Goal: Task Accomplishment & Management: Use online tool/utility

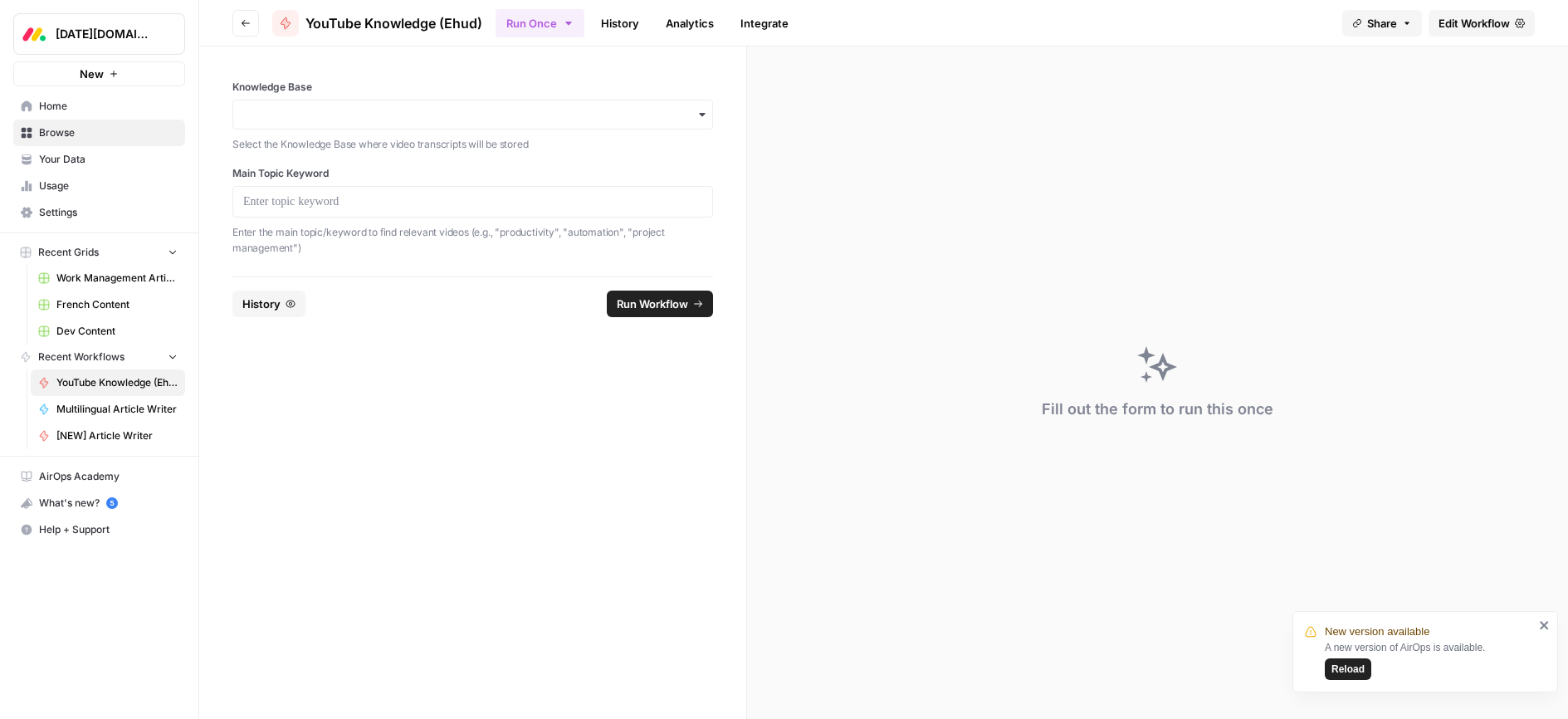
click at [57, 138] on span "Browse" at bounding box center [108, 132] width 139 height 15
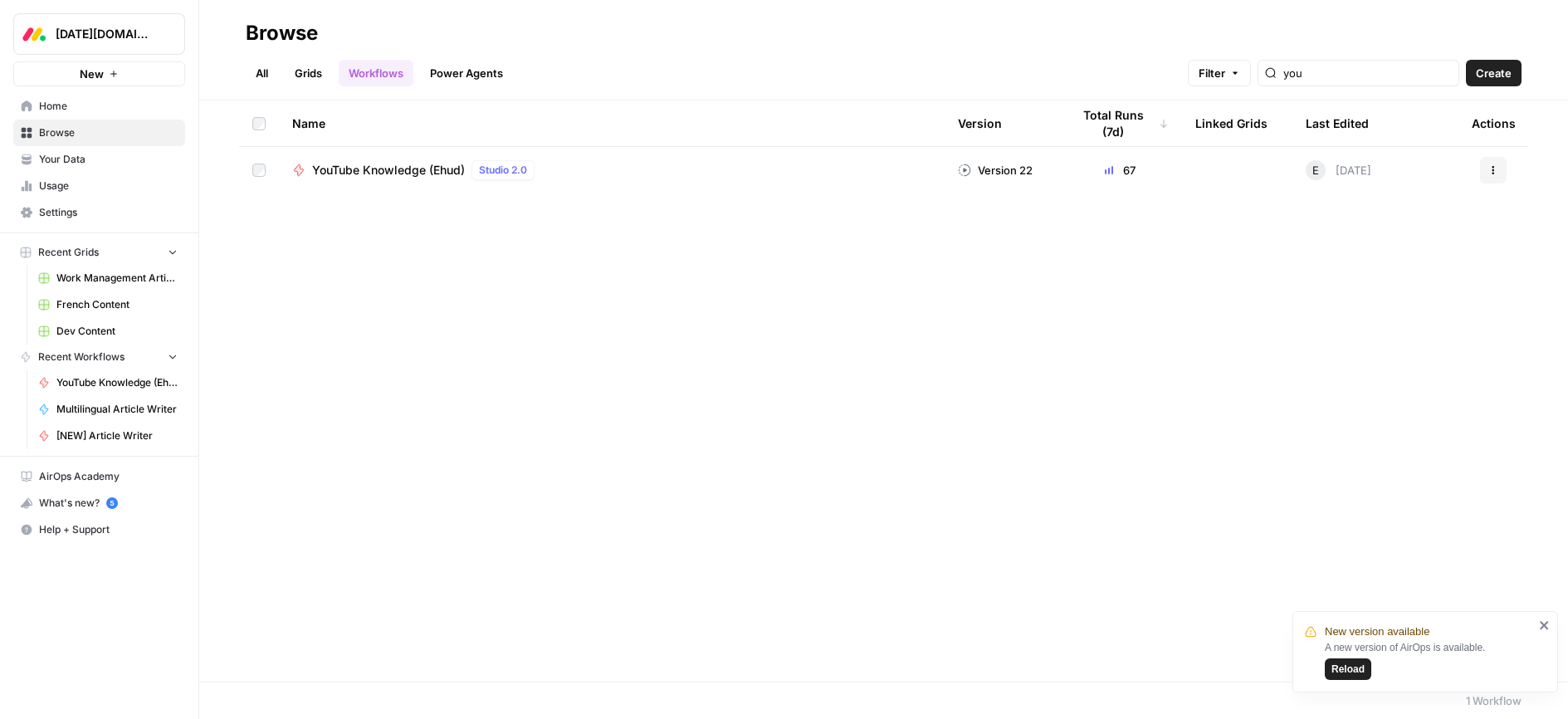
click at [65, 160] on span "Your Data" at bounding box center [108, 159] width 139 height 15
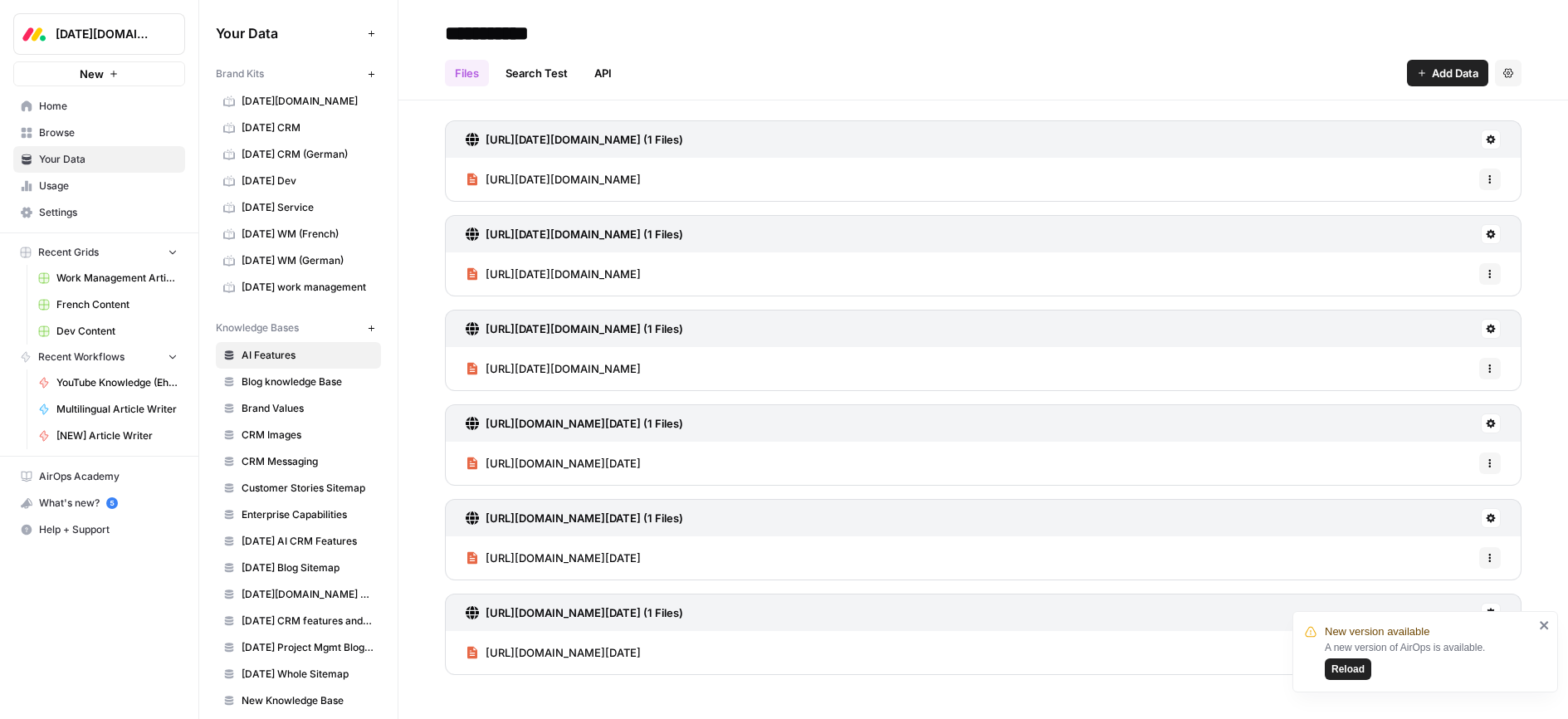
click at [287, 131] on span "[DATE] CRM" at bounding box center [307, 127] width 132 height 15
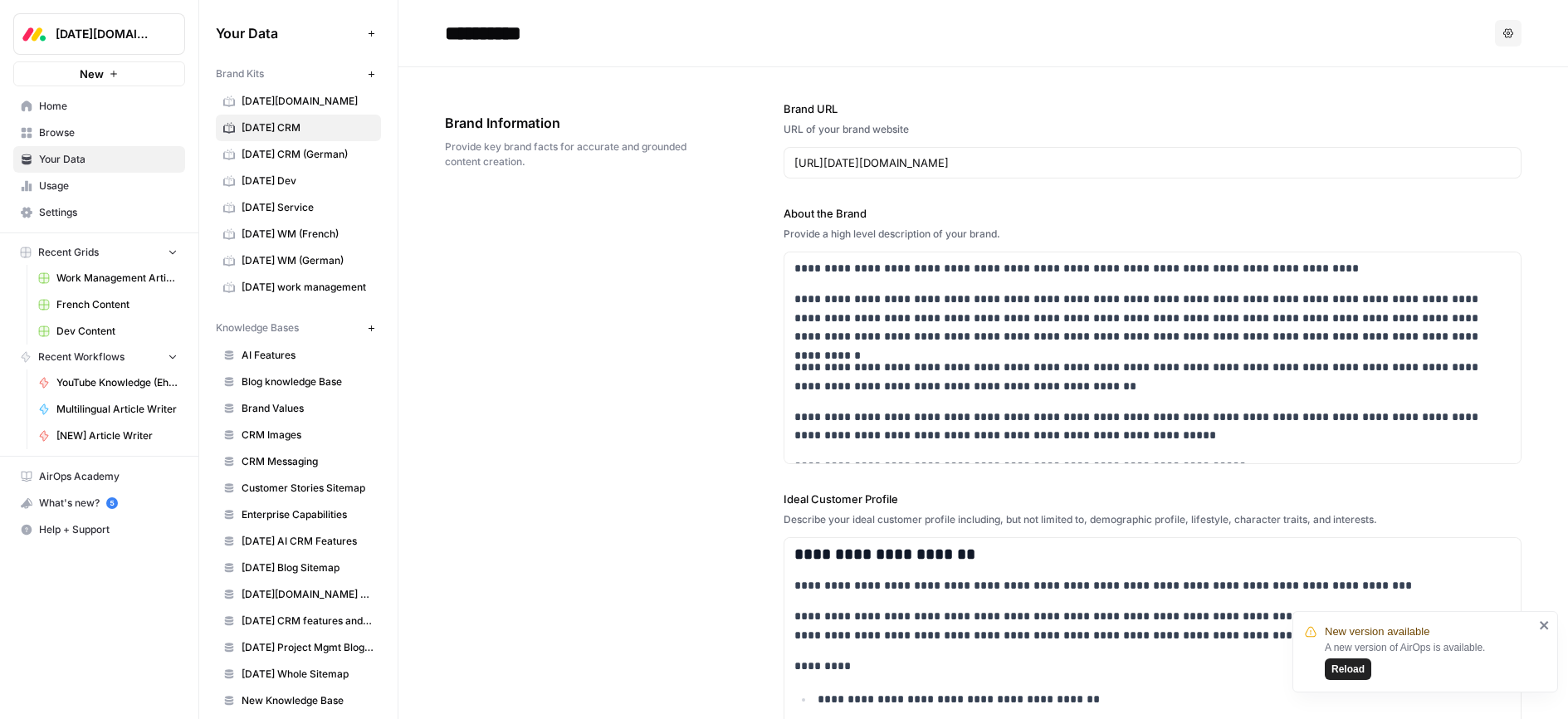
click at [59, 186] on span "Usage" at bounding box center [108, 186] width 139 height 15
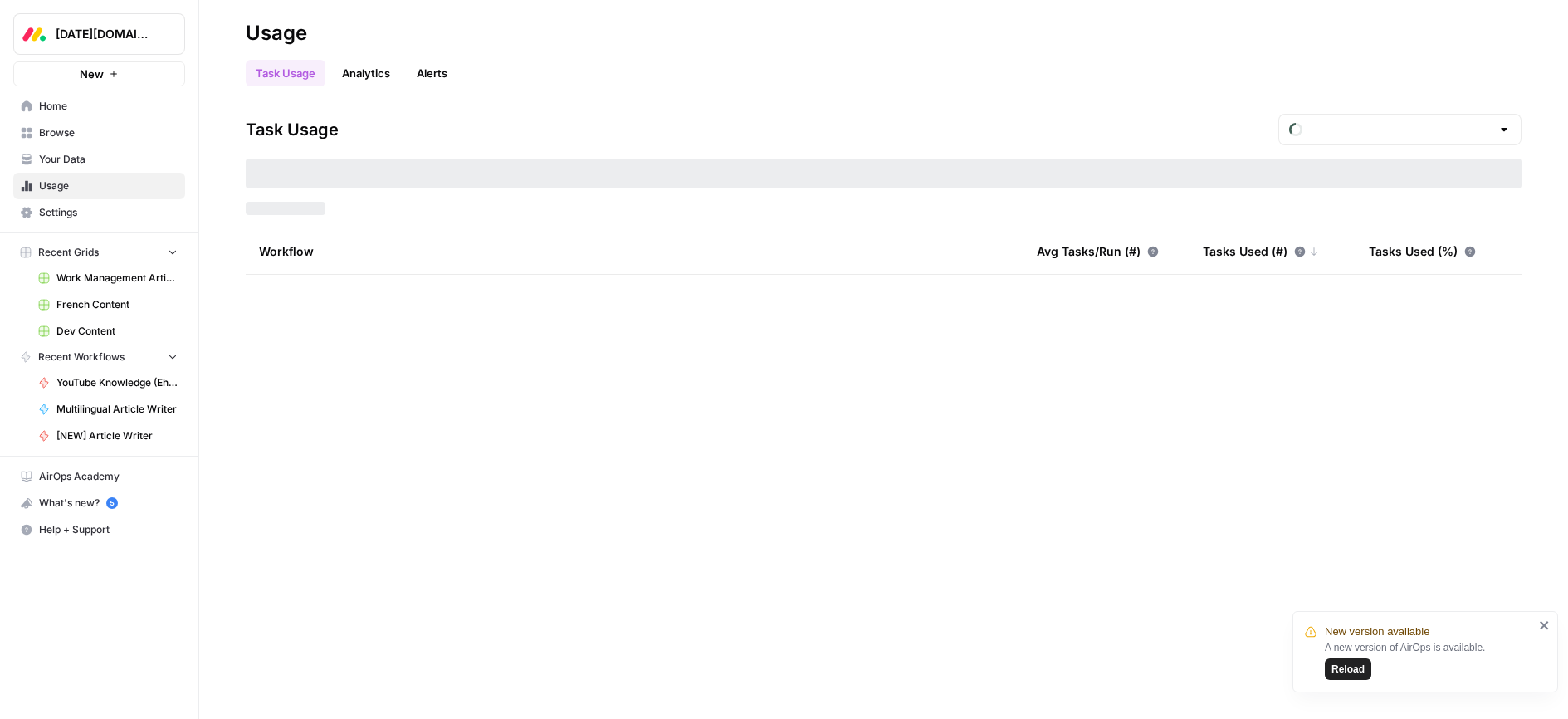
type input "August Tasks"
click at [59, 134] on span "Browse" at bounding box center [108, 132] width 139 height 15
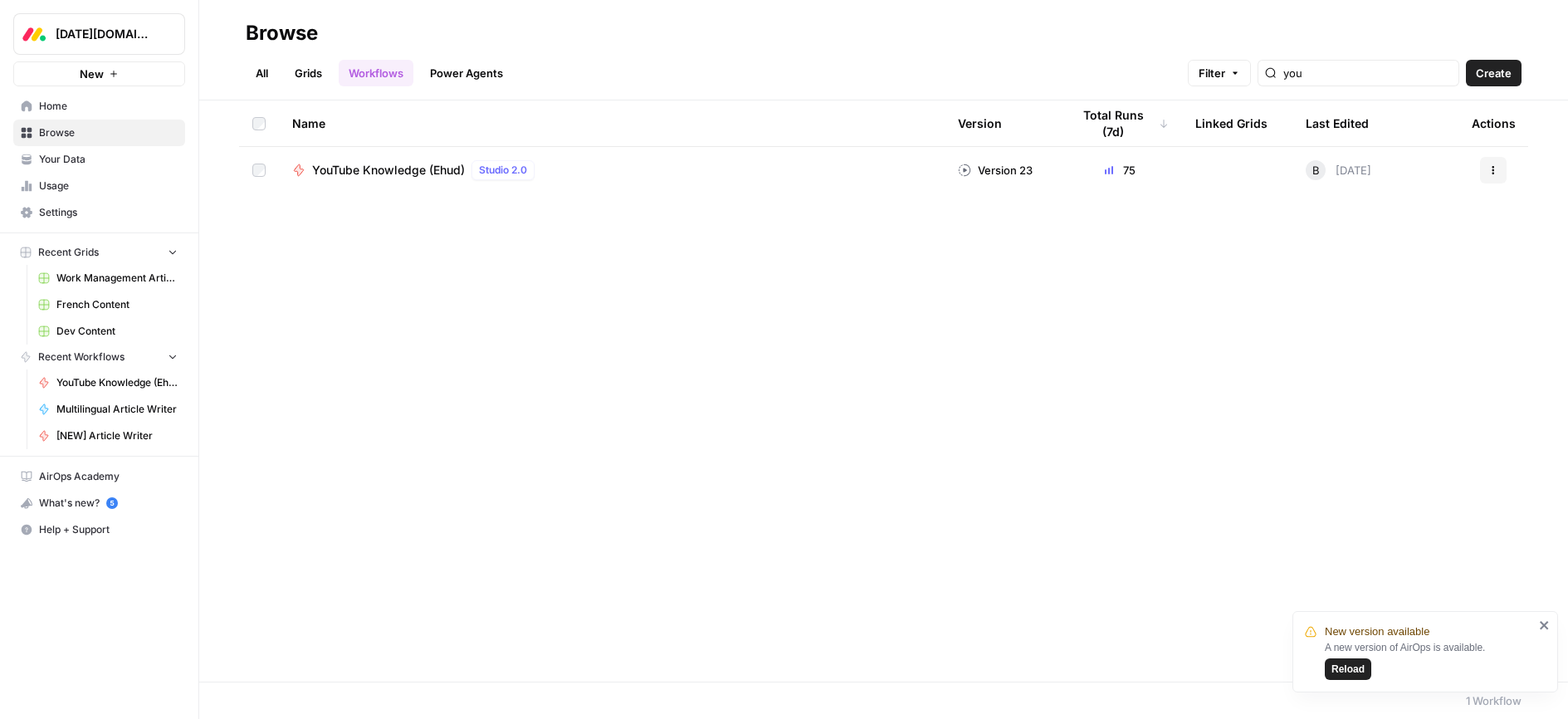
click at [61, 104] on span "Home" at bounding box center [108, 106] width 139 height 15
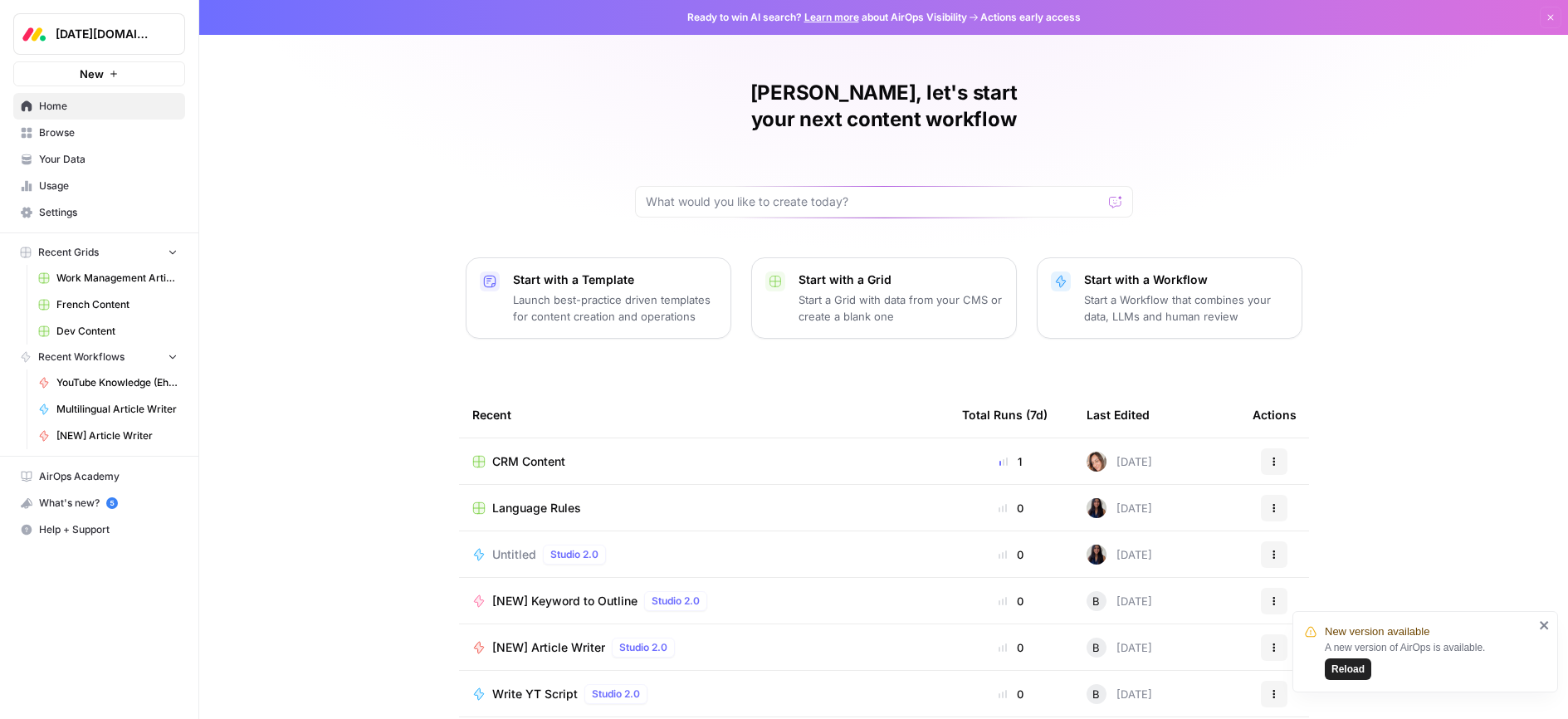
scroll to position [45, 0]
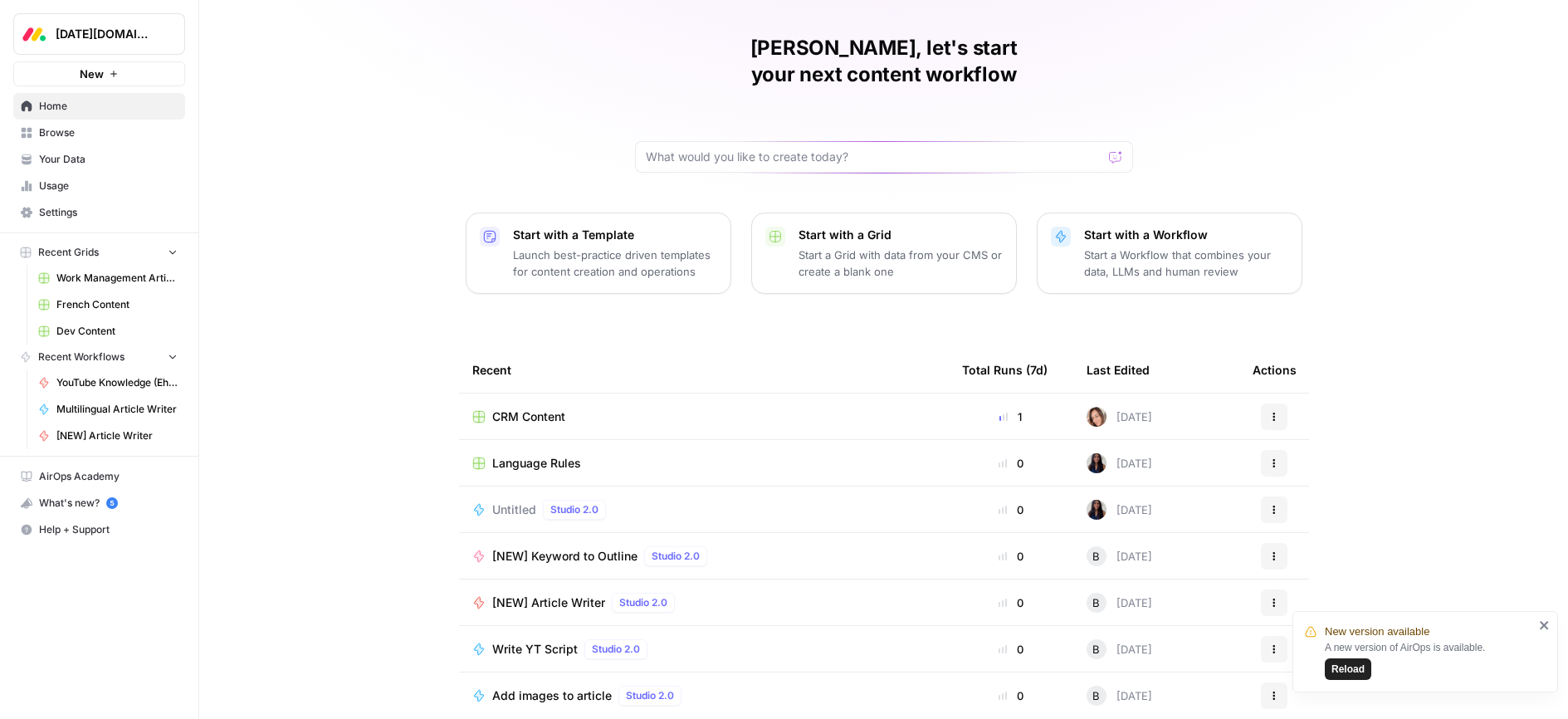
click at [42, 129] on span "Browse" at bounding box center [108, 132] width 139 height 15
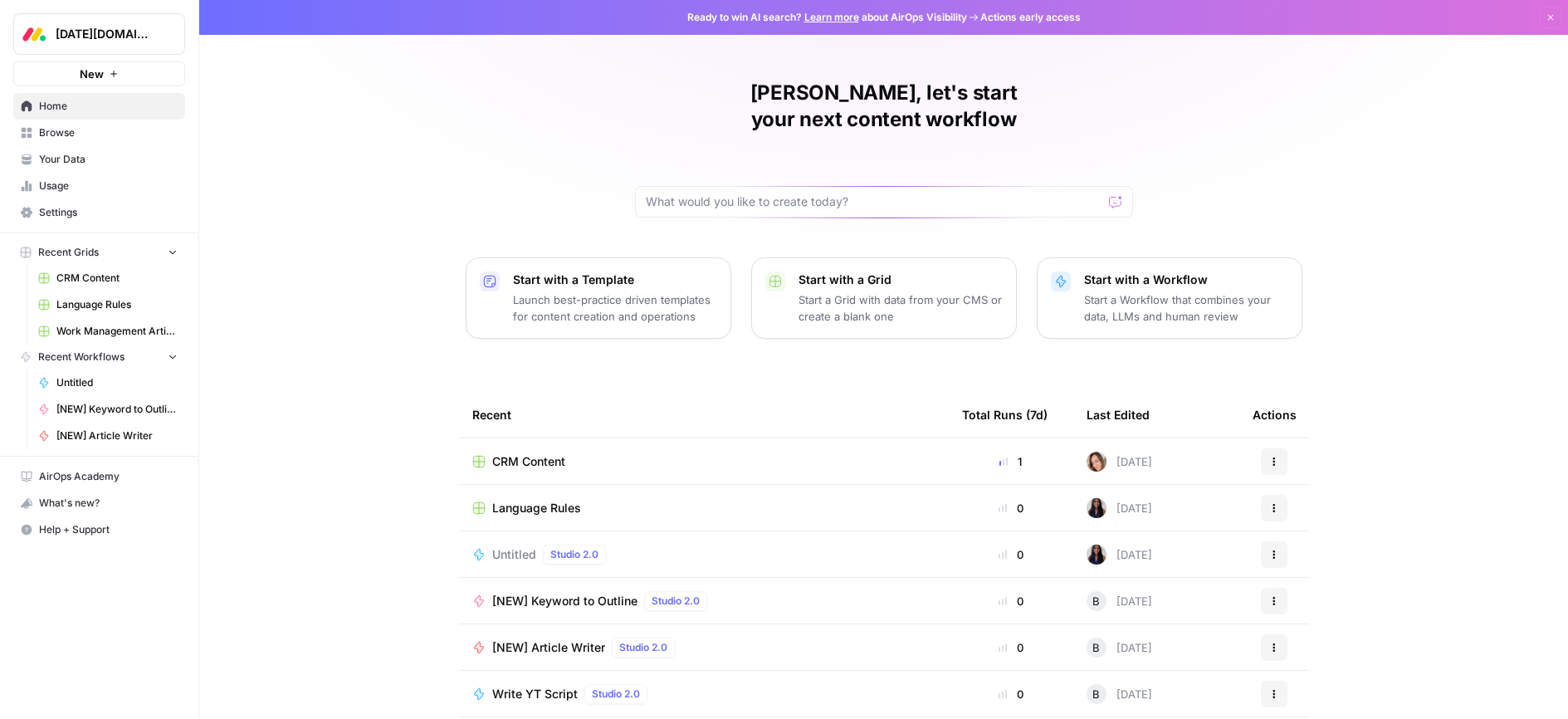
click at [65, 132] on span "Browse" at bounding box center [108, 132] width 139 height 15
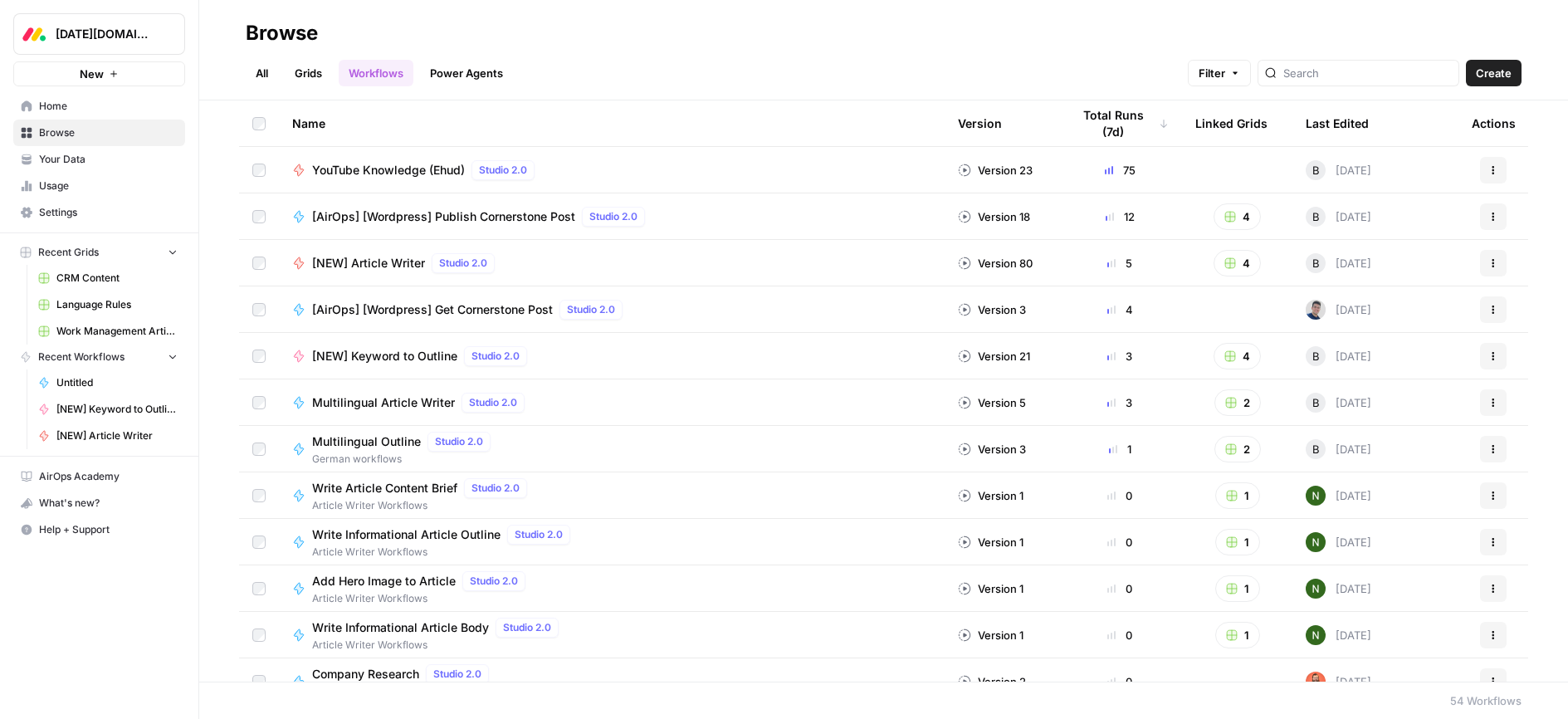
click at [311, 73] on link "Grids" at bounding box center [309, 73] width 47 height 26
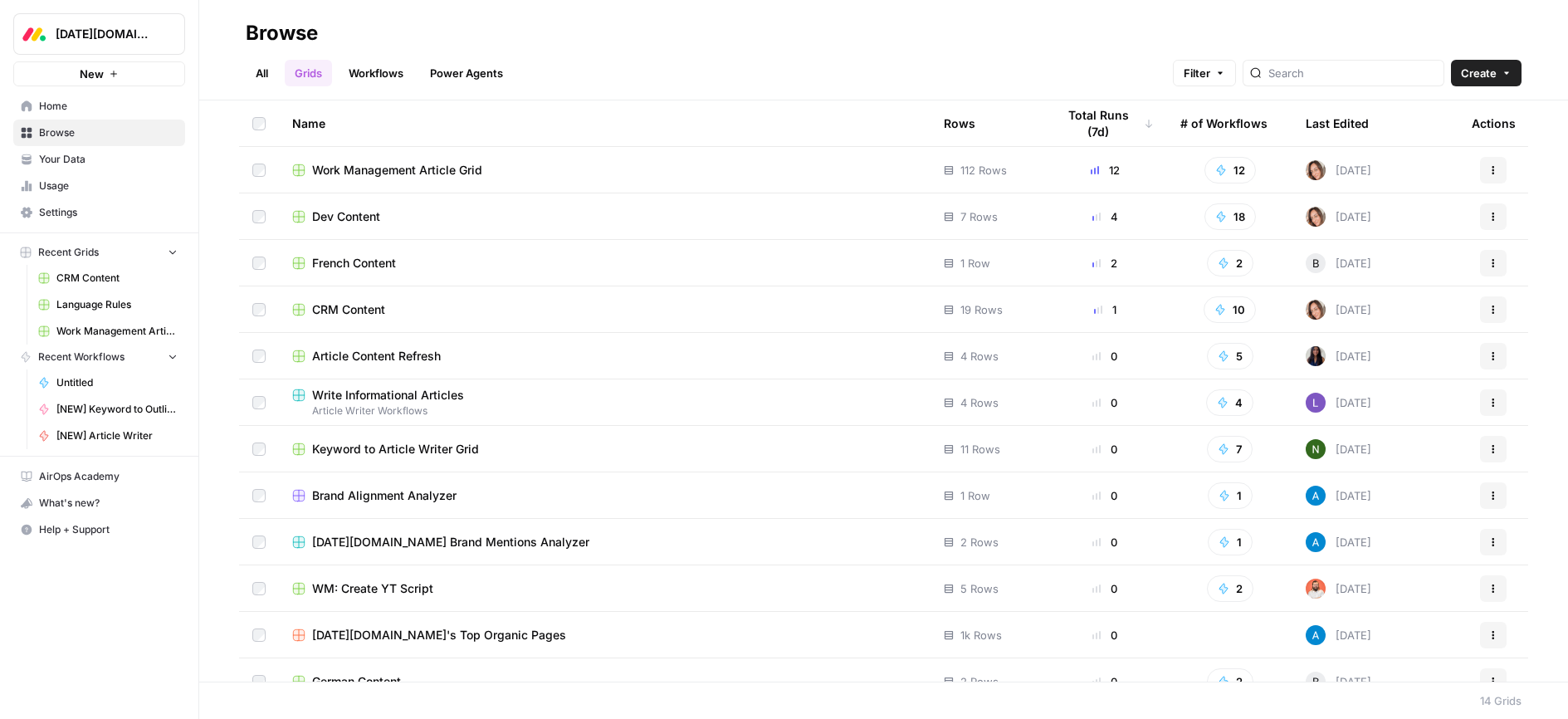
click at [60, 163] on span "Your Data" at bounding box center [108, 159] width 139 height 15
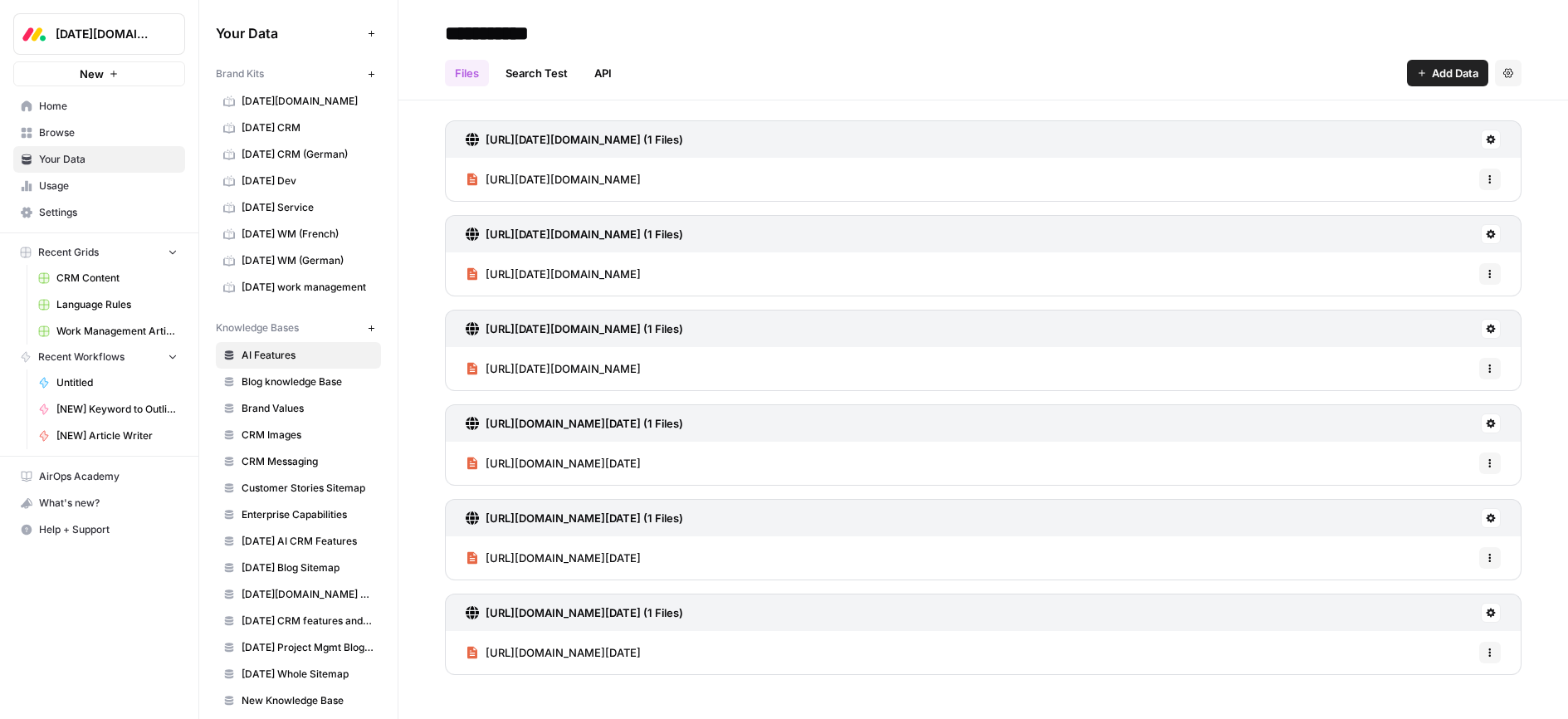
click at [279, 132] on span "[DATE] CRM" at bounding box center [307, 127] width 132 height 15
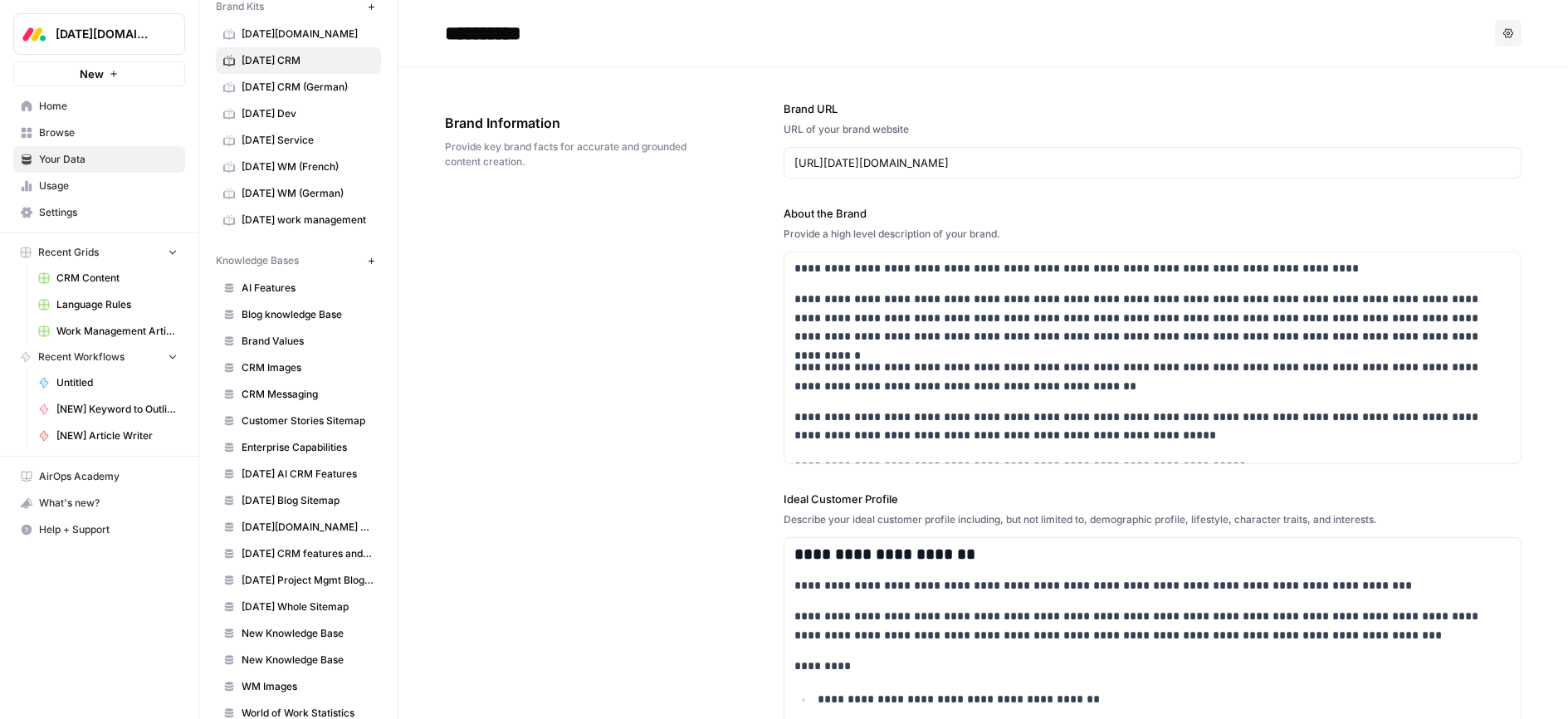
scroll to position [90, 0]
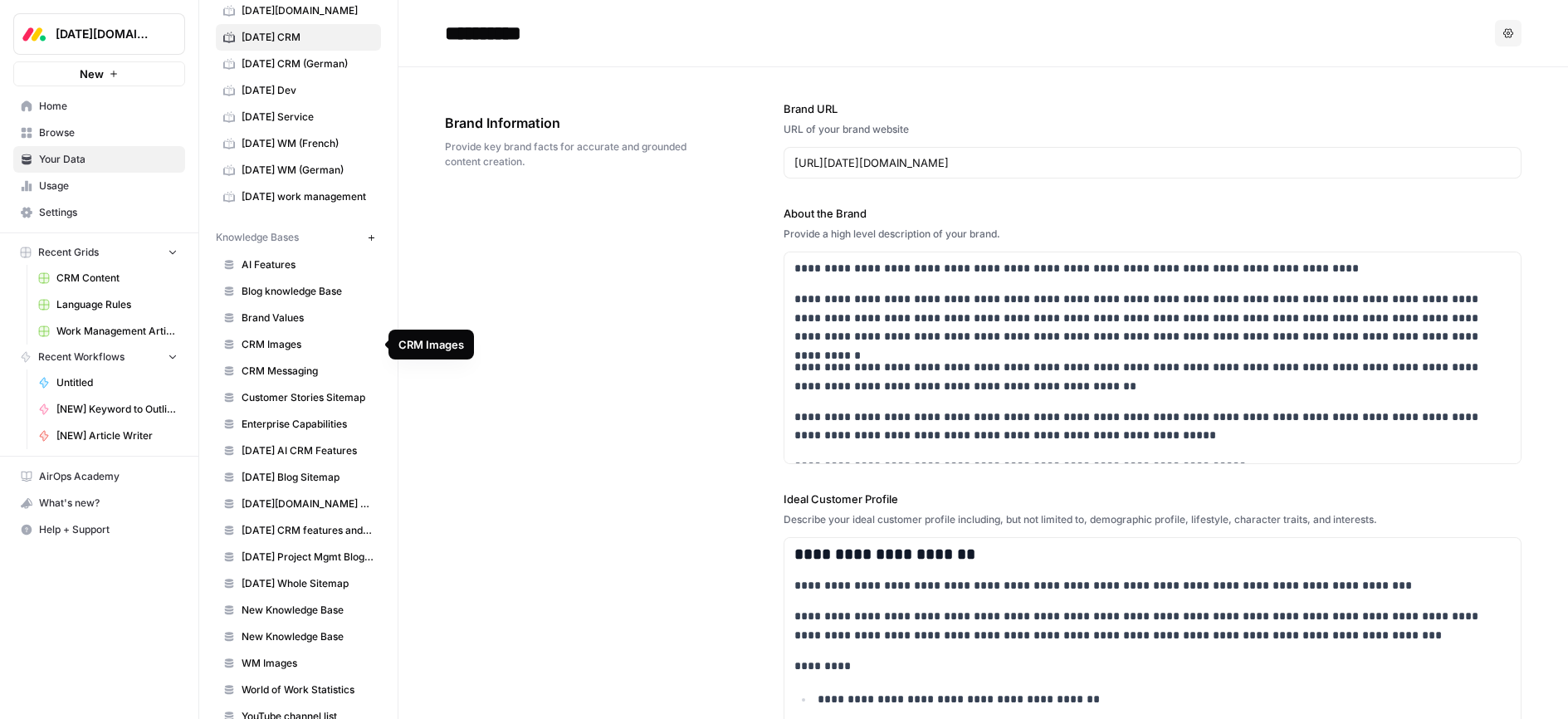
click at [272, 345] on span "CRM Images" at bounding box center [307, 344] width 132 height 15
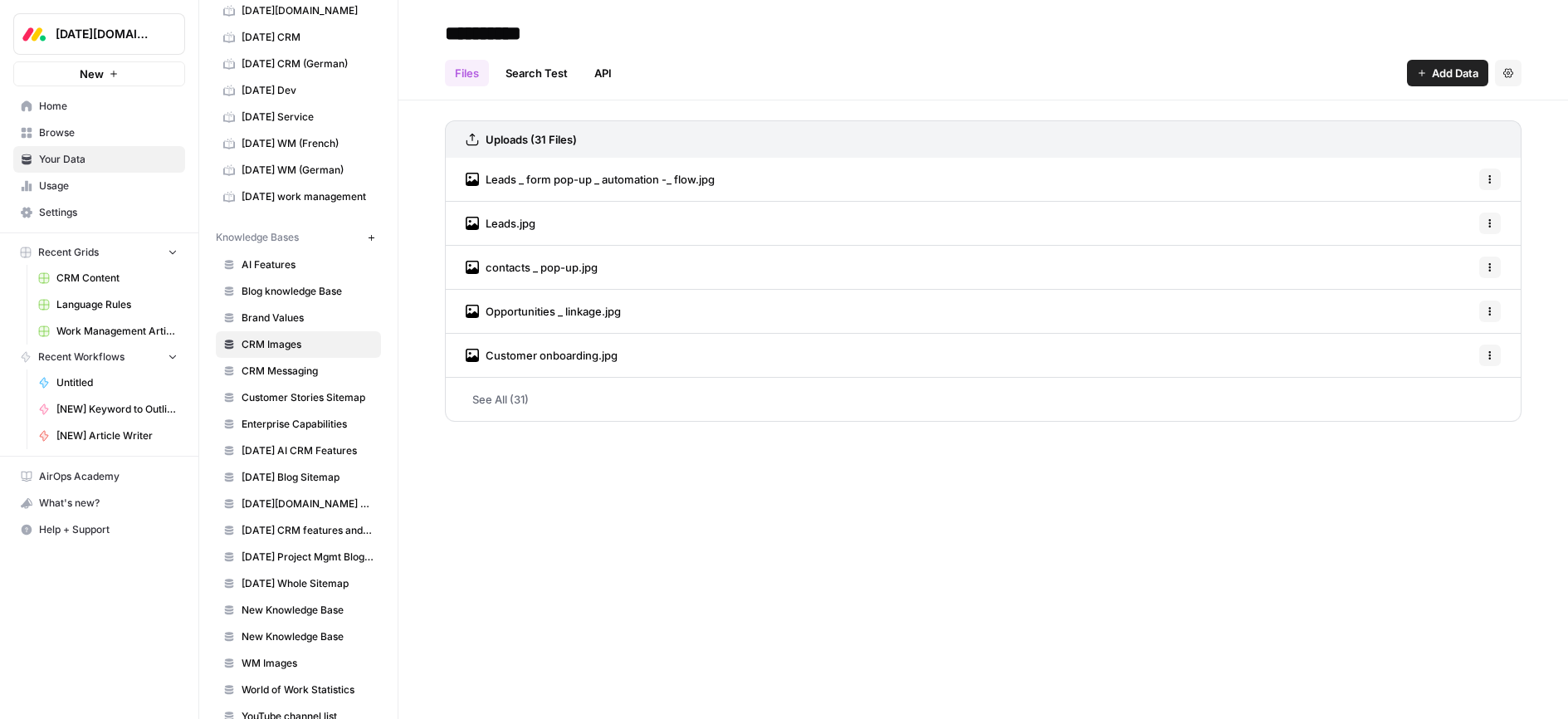
click at [56, 129] on span "Browse" at bounding box center [108, 132] width 139 height 15
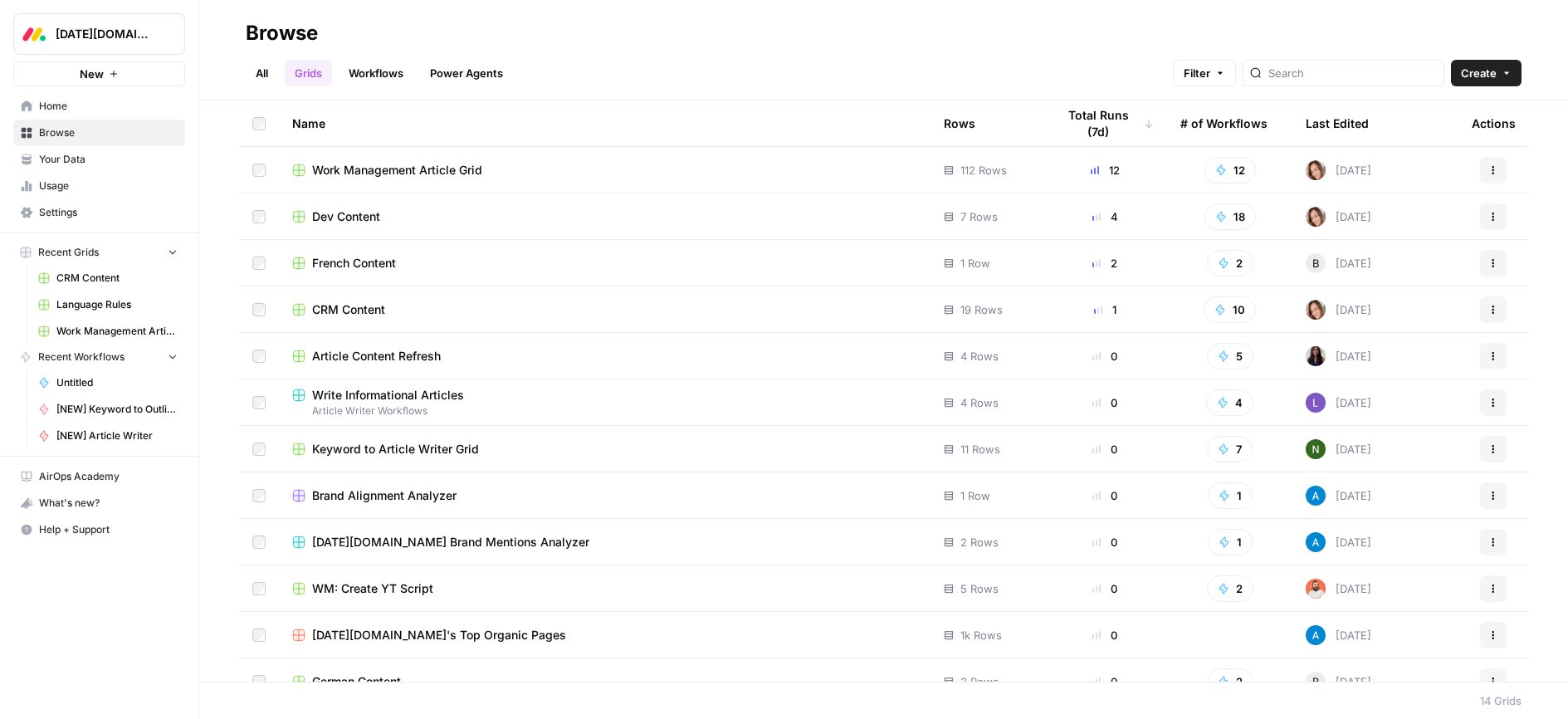
click at [48, 111] on span "Home" at bounding box center [108, 106] width 139 height 15
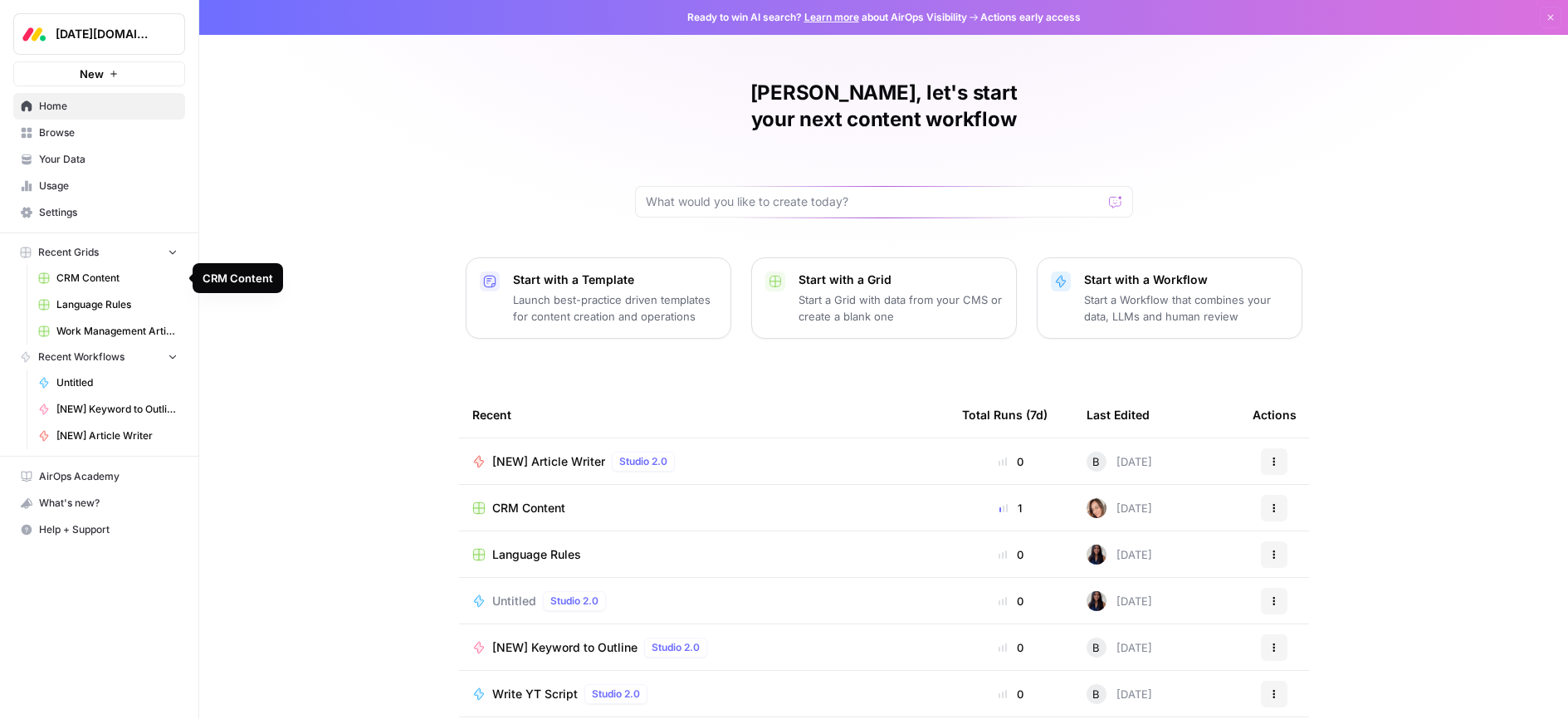
click at [73, 278] on span "CRM Content" at bounding box center [117, 278] width 121 height 15
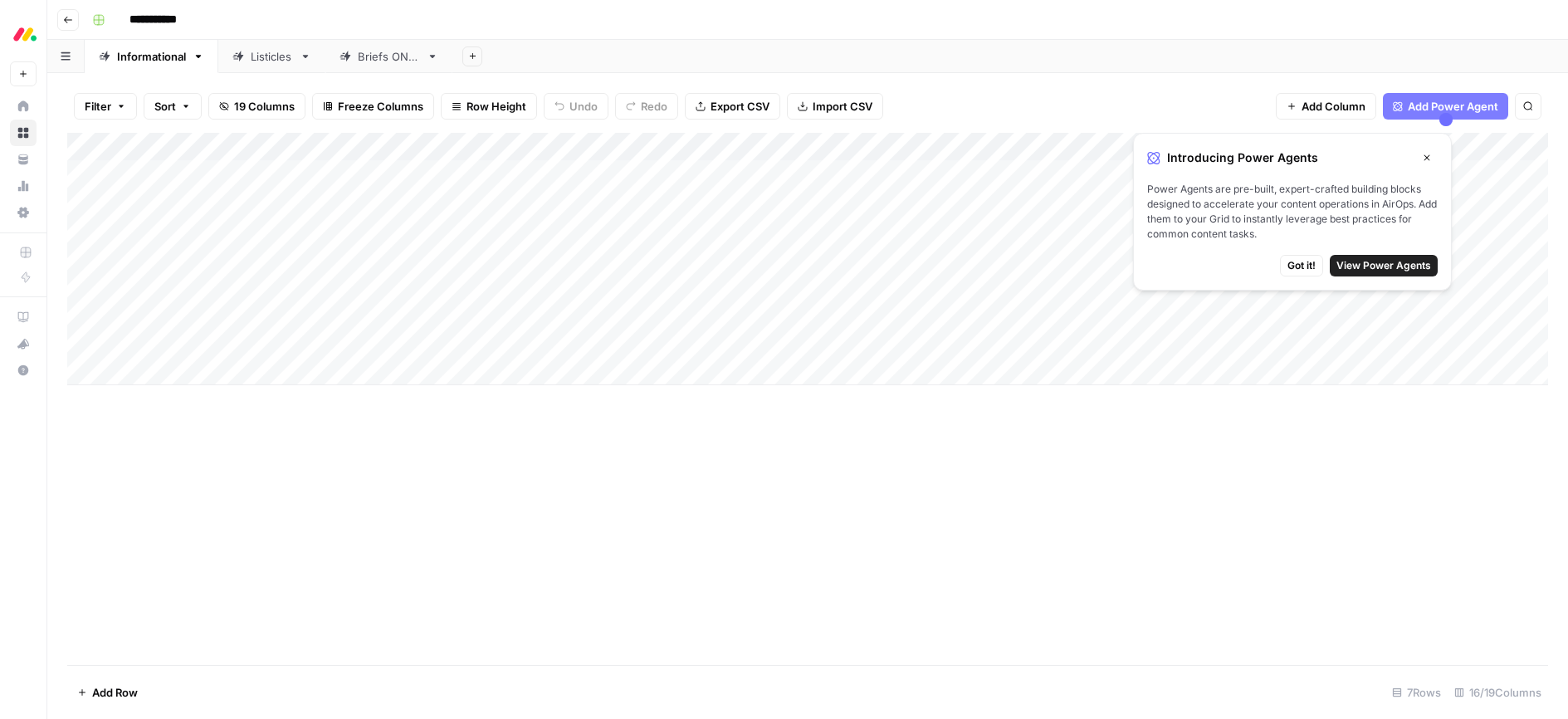
click at [1311, 263] on span "Got it!" at bounding box center [1301, 265] width 28 height 15
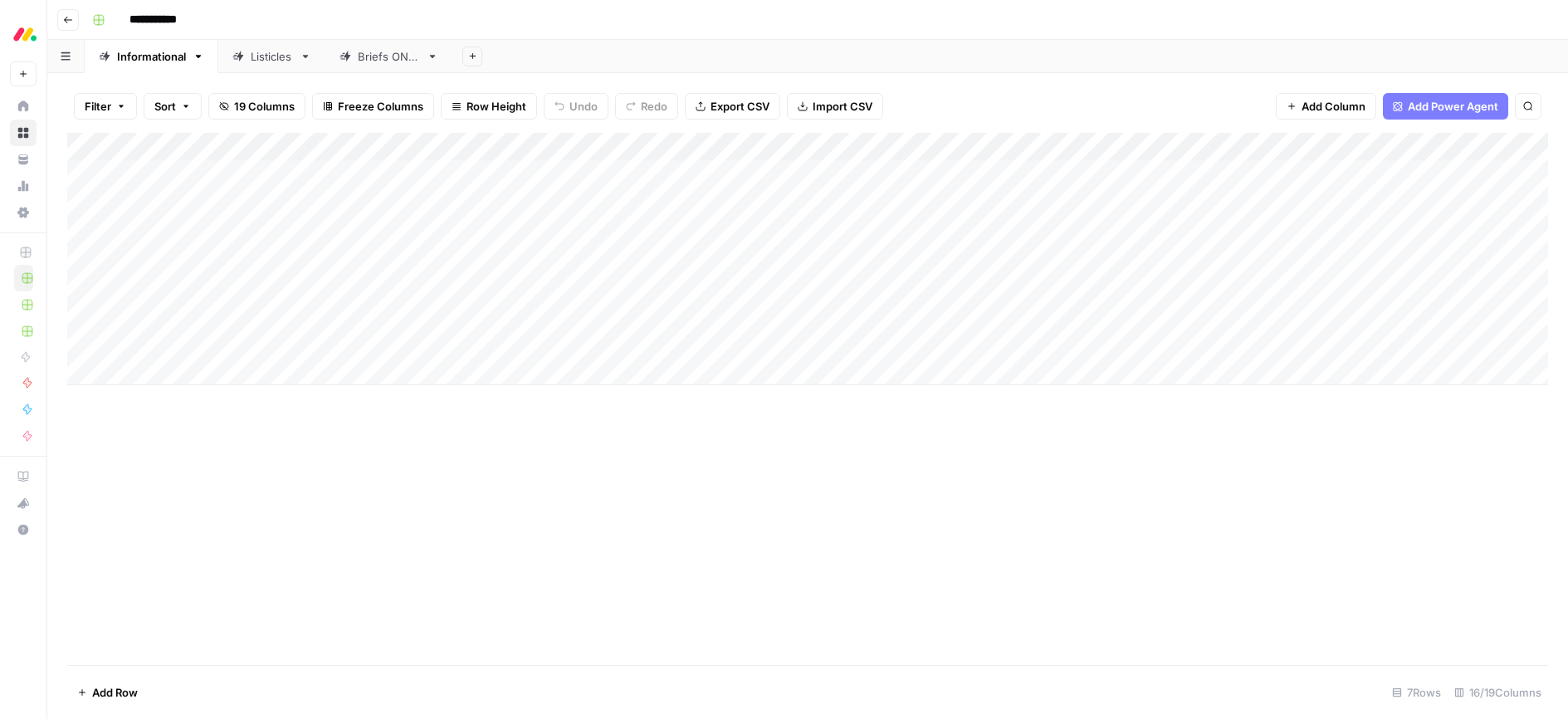
click at [158, 367] on div "Add Column" at bounding box center [808, 259] width 1481 height 253
type textarea "**********"
click at [279, 449] on div "Add Column" at bounding box center [808, 398] width 1481 height 532
click at [299, 367] on div "Add Column" at bounding box center [808, 273] width 1481 height 281
click at [300, 368] on div "Add Column" at bounding box center [808, 273] width 1481 height 281
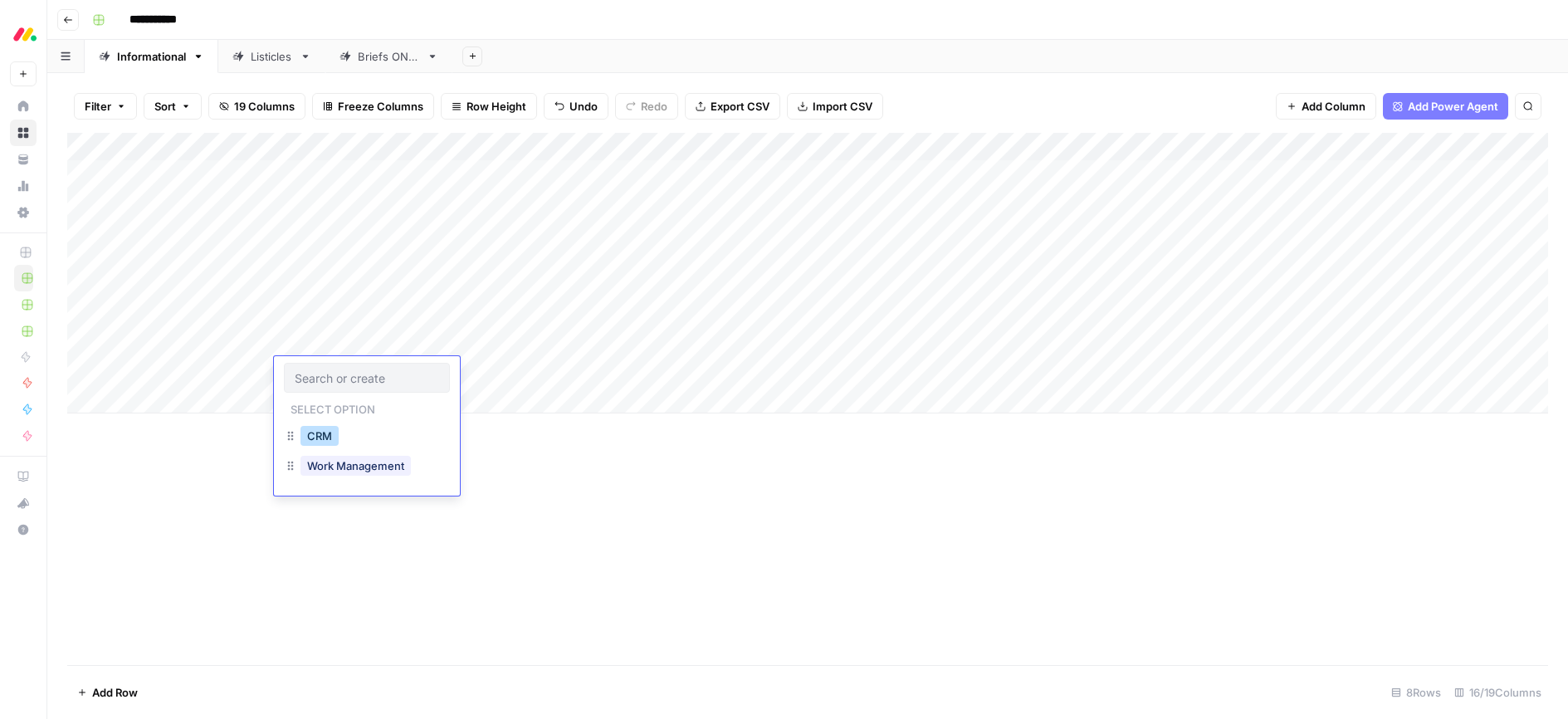
click at [319, 443] on button "CRM" at bounding box center [320, 436] width 39 height 20
drag, startPoint x: 591, startPoint y: 484, endPoint x: 536, endPoint y: 416, distance: 87.5
click at [589, 479] on div "Add Column" at bounding box center [808, 398] width 1481 height 532
click at [765, 342] on div "Add Column" at bounding box center [808, 273] width 1481 height 281
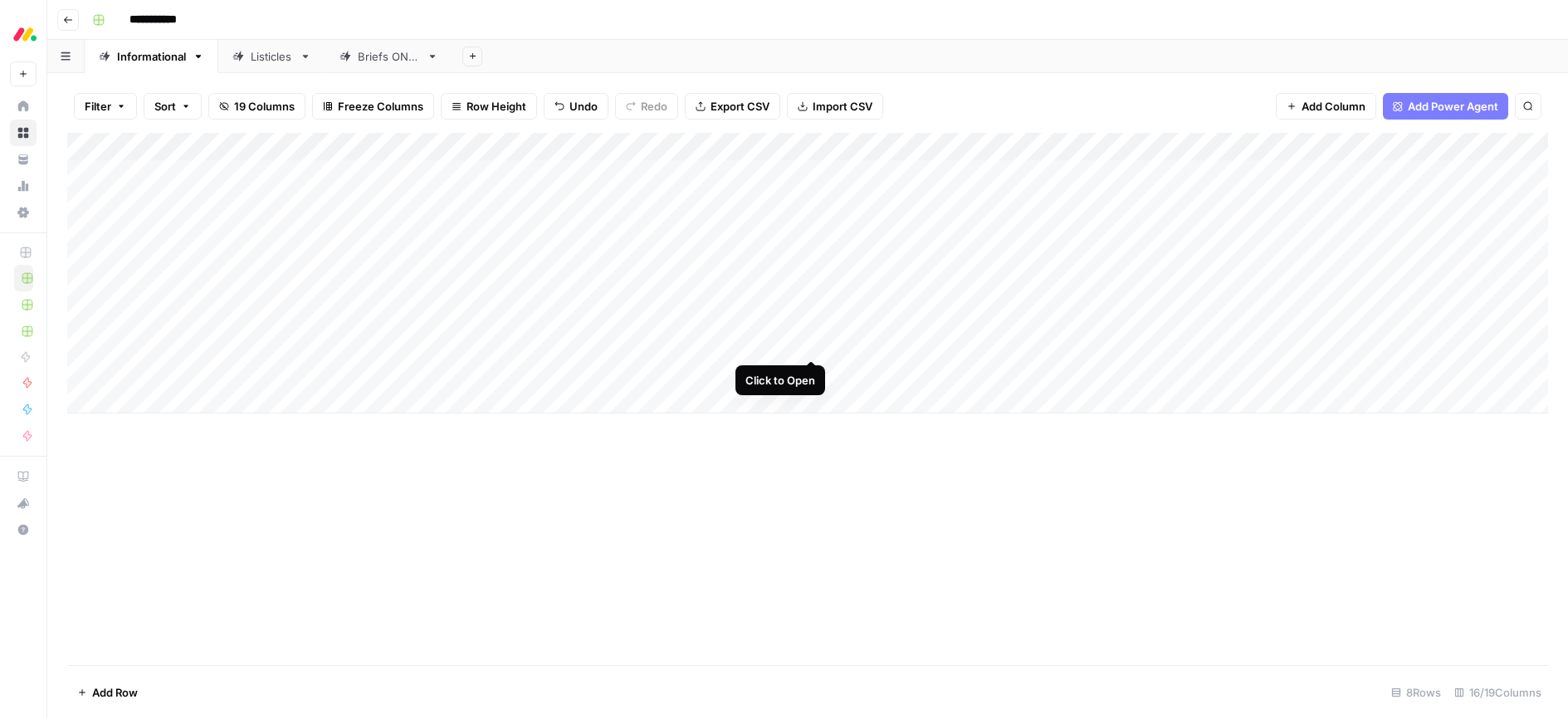
click at [809, 343] on div "Add Column" at bounding box center [808, 273] width 1481 height 281
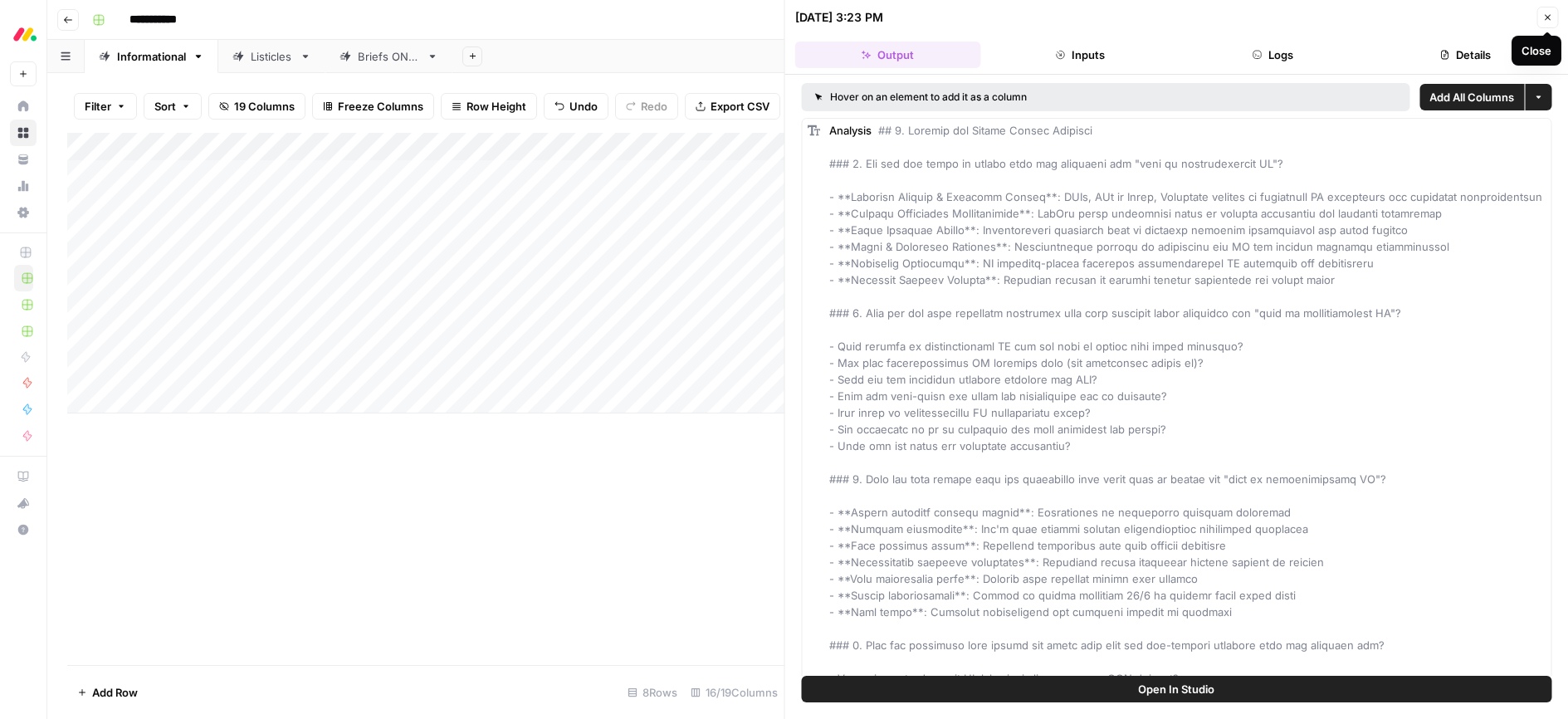
click at [1550, 21] on icon "button" at bounding box center [1547, 17] width 10 height 10
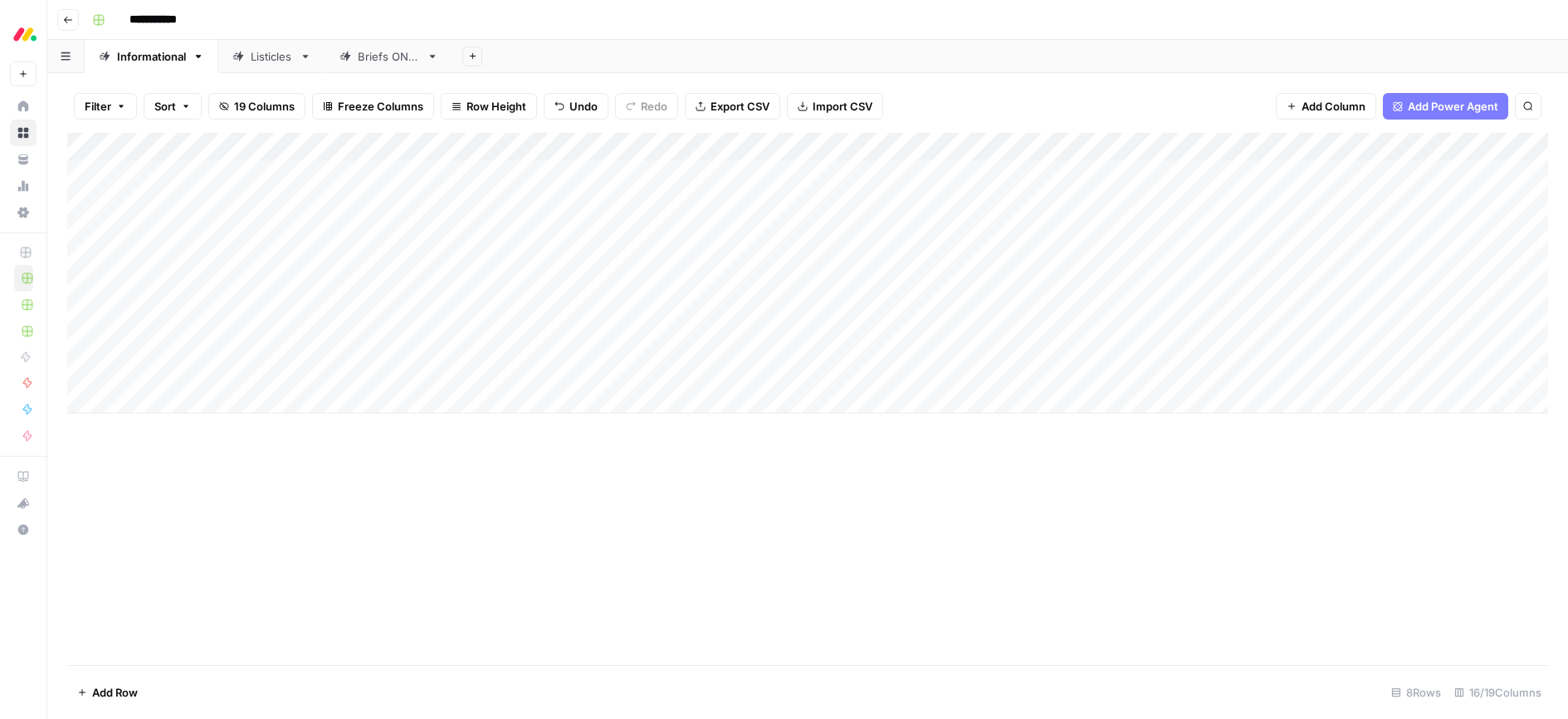
click at [901, 365] on div "Add Column" at bounding box center [808, 273] width 1481 height 281
click at [858, 519] on div "Add Column" at bounding box center [808, 398] width 1481 height 532
click at [759, 370] on div "Add Column" at bounding box center [808, 273] width 1481 height 281
click at [834, 371] on div "Add Column" at bounding box center [808, 273] width 1481 height 281
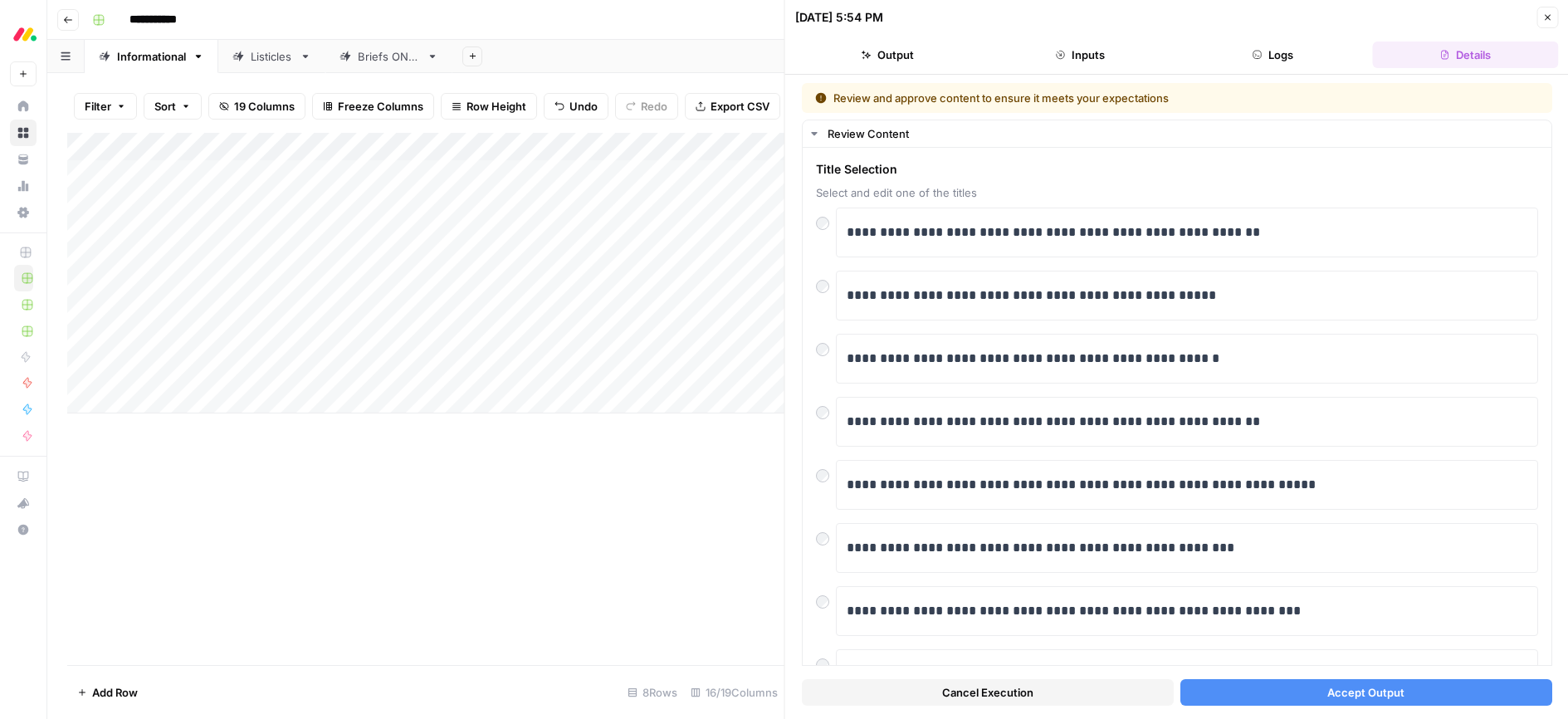
click at [1346, 695] on span "Accept Output" at bounding box center [1366, 692] width 77 height 17
